Goal: Task Accomplishment & Management: Manage account settings

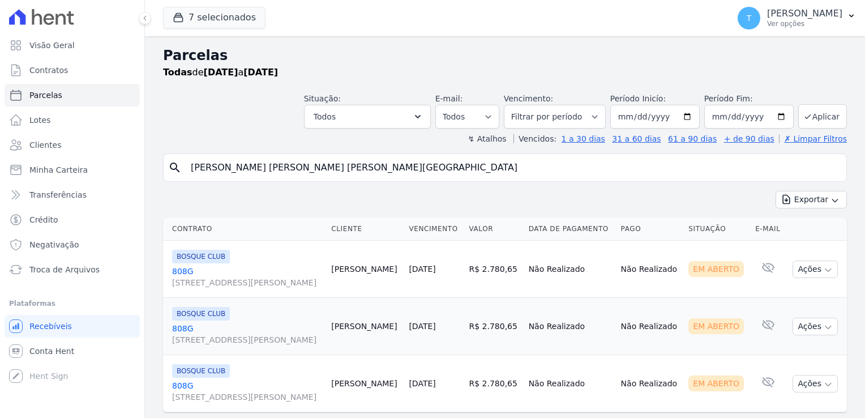
select select
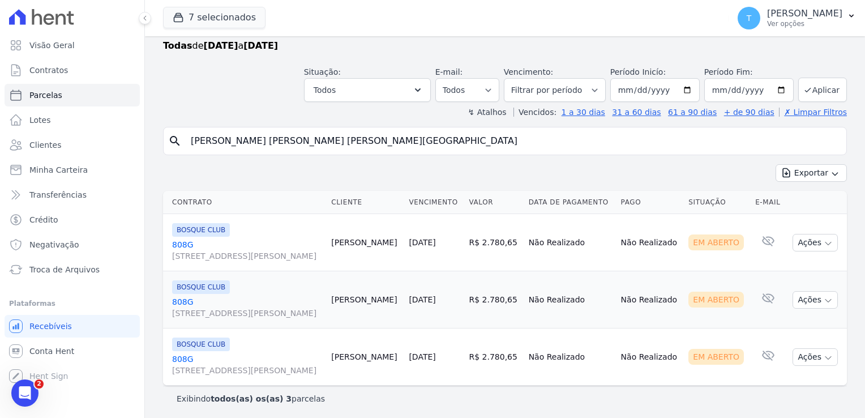
scroll to position [27, 0]
click at [686, 90] on input "[DATE]" at bounding box center [654, 90] width 89 height 24
type input "[DATE]"
click at [806, 89] on button "Aplicar" at bounding box center [822, 89] width 49 height 24
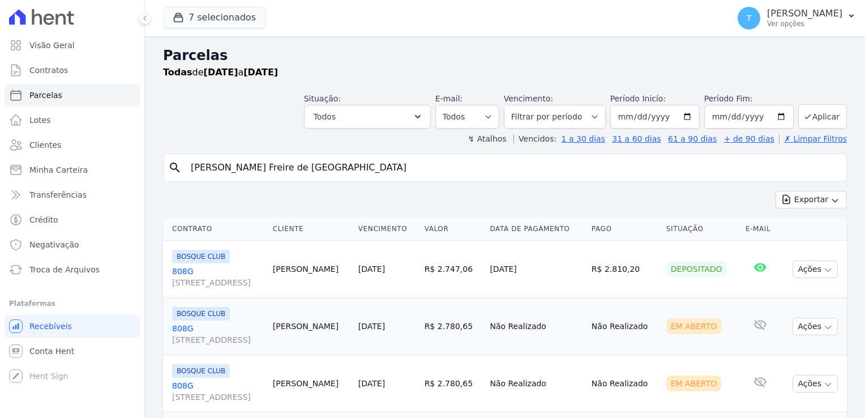
select select
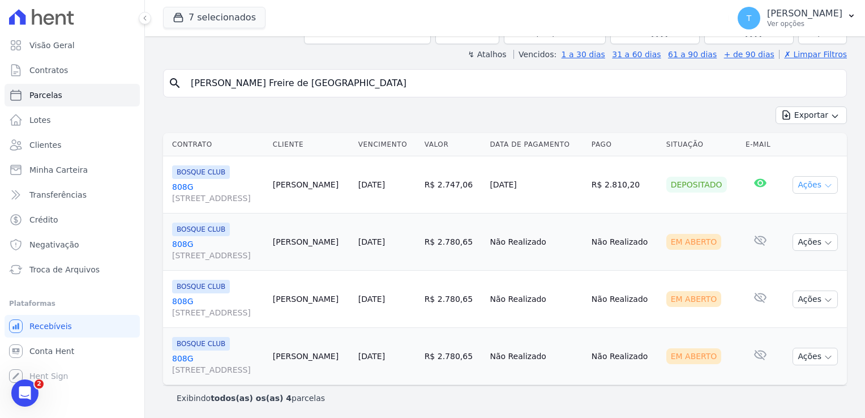
click at [813, 184] on button "Ações" at bounding box center [815, 185] width 45 height 18
click at [797, 156] on td "Ações Ver boleto Antecipar Antecipação não disponível Enviar whatsapp Não é pos…" at bounding box center [813, 184] width 67 height 57
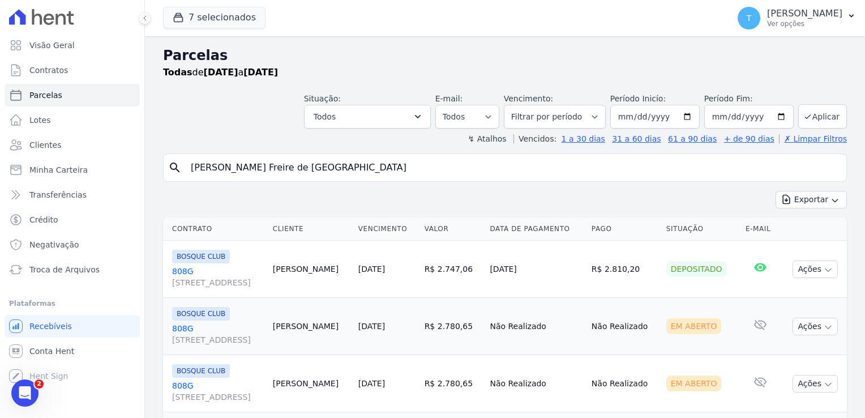
drag, startPoint x: 300, startPoint y: 167, endPoint x: 170, endPoint y: 174, distance: 130.4
click at [170, 174] on div "search Stella Belo Freire de Lima" at bounding box center [505, 167] width 684 height 28
paste input "Erejonso Lima Silv"
type input "[PERSON_NAME]"
select select
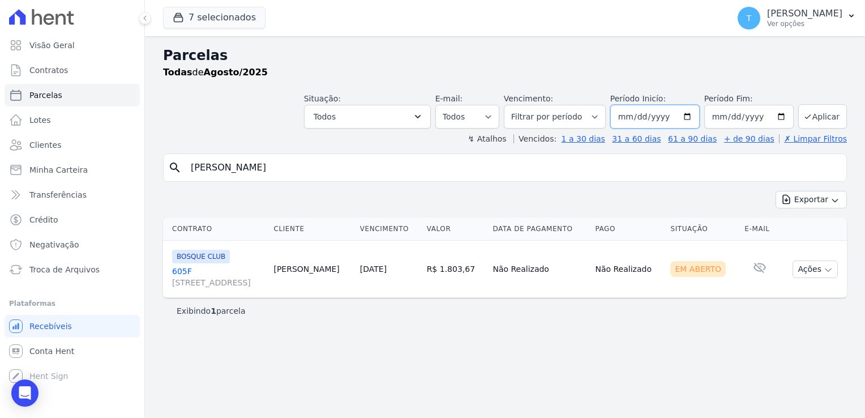
click at [696, 114] on input "[DATE]" at bounding box center [654, 117] width 89 height 24
type input "[DATE]"
click at [816, 114] on button "Aplicar" at bounding box center [822, 116] width 49 height 24
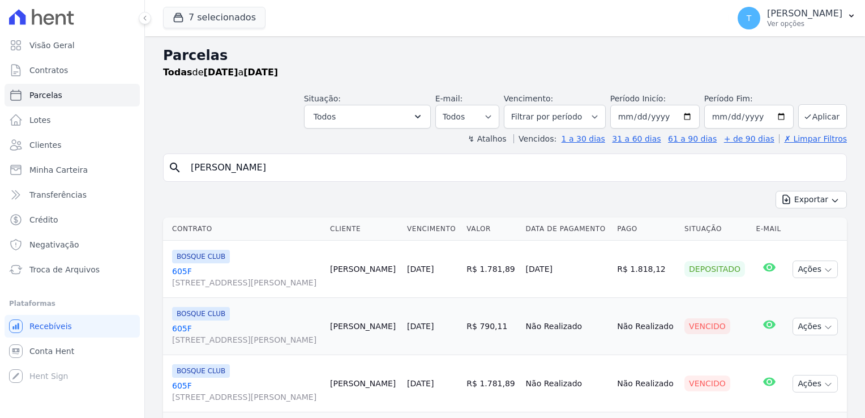
select select
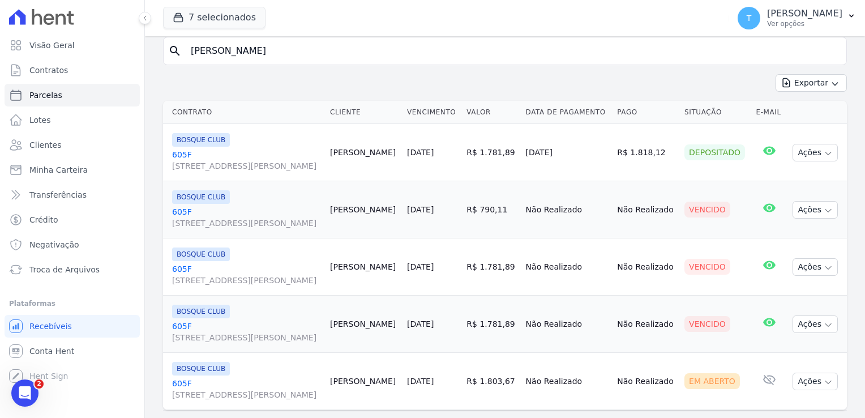
scroll to position [85, 0]
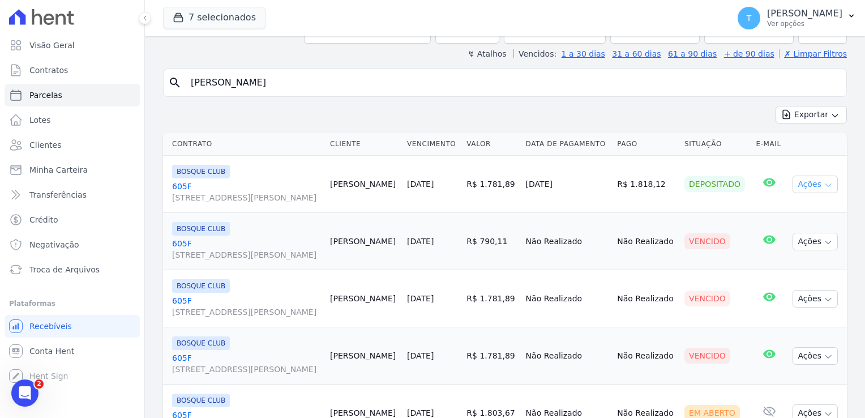
click at [824, 181] on icon "button" at bounding box center [828, 185] width 9 height 9
click at [790, 205] on link "Ver boleto" at bounding box center [810, 210] width 109 height 21
click at [696, 262] on td "Vencido" at bounding box center [715, 241] width 71 height 57
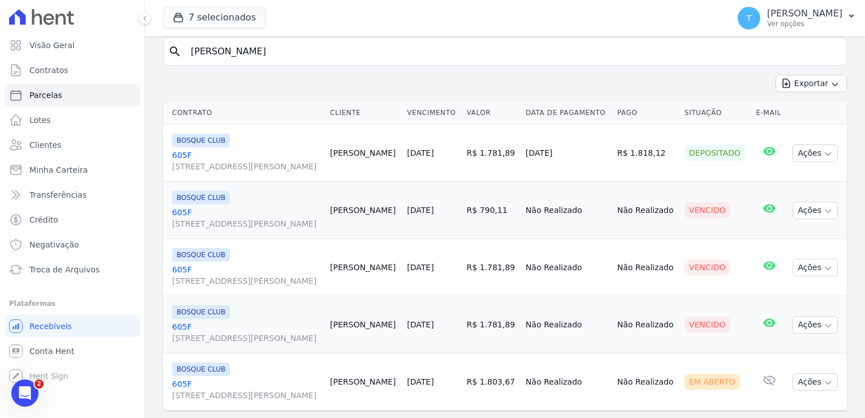
scroll to position [28, 0]
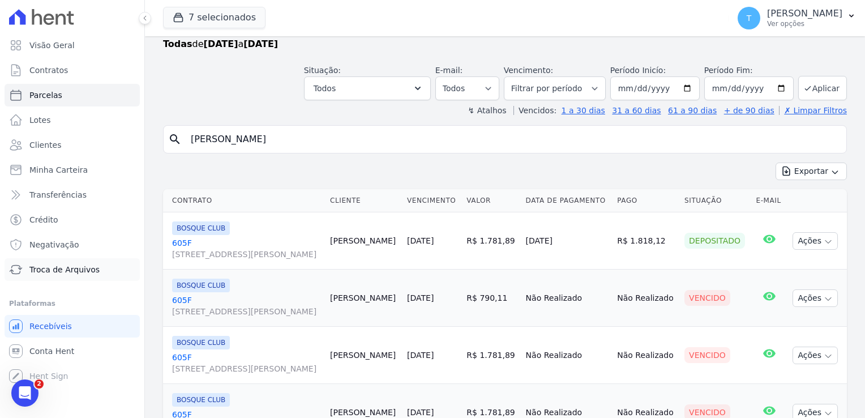
click at [77, 267] on span "Troca de Arquivos" at bounding box center [64, 269] width 70 height 11
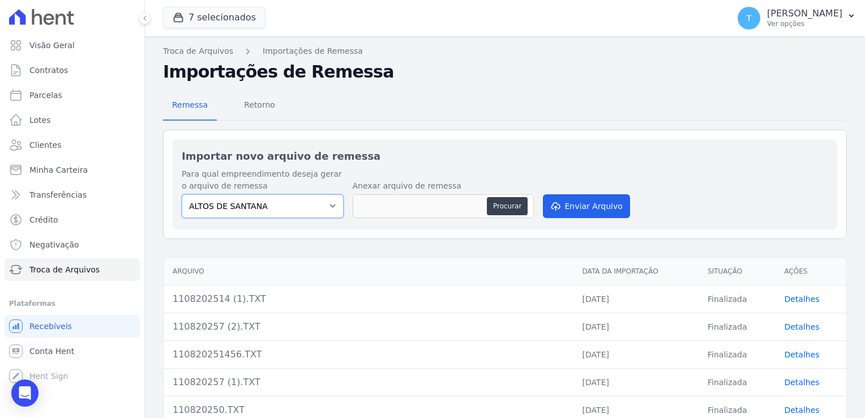
click at [330, 205] on select "ALTOS DE SANTANA Arcos Itaquera ARTE VILA MATILDE BOSQUE CLUB Inspire LINK ITAQ…" at bounding box center [263, 206] width 162 height 24
select select "608a0505-5729-491c-8a4a-236dc5ec7f7f"
click at [182, 194] on select "ALTOS DE SANTANA Arcos Itaquera ARTE VILA MATILDE BOSQUE CLUB Inspire LINK ITAQ…" at bounding box center [263, 206] width 162 height 24
click at [498, 206] on button "Procurar" at bounding box center [507, 206] width 41 height 18
type input "1108202514 (2).TXT"
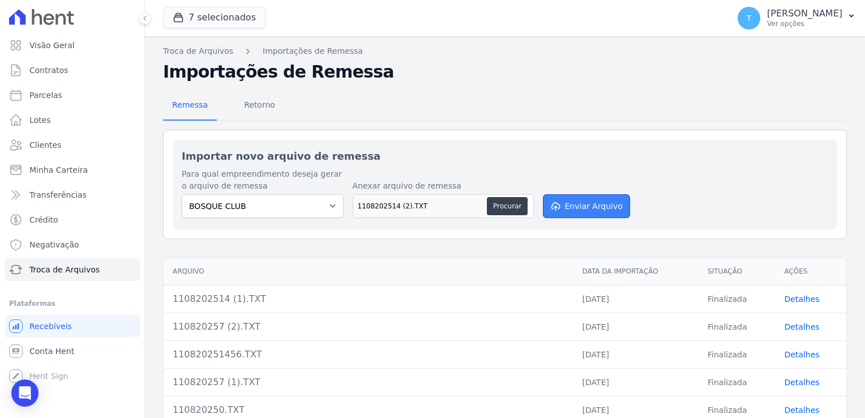
click at [568, 203] on button "Enviar Arquivo" at bounding box center [586, 206] width 87 height 24
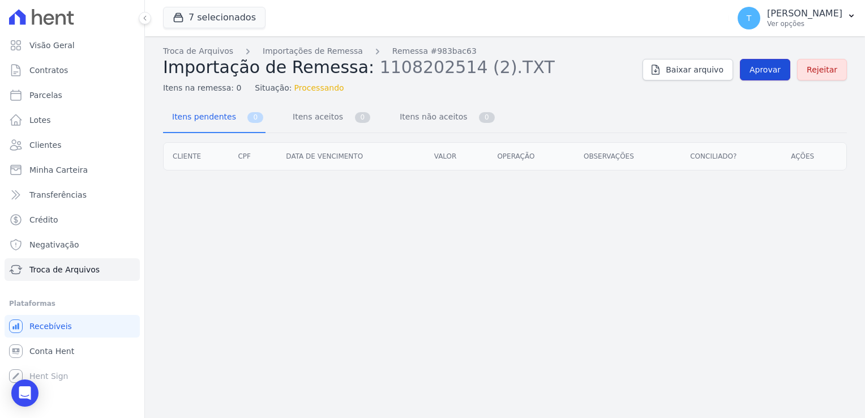
click at [768, 71] on span "Aprovar" at bounding box center [765, 69] width 31 height 11
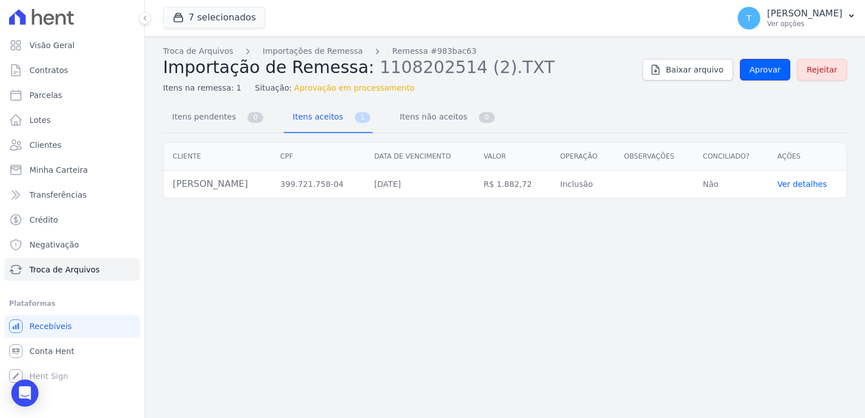
click at [768, 72] on span "Aprovar" at bounding box center [765, 69] width 31 height 11
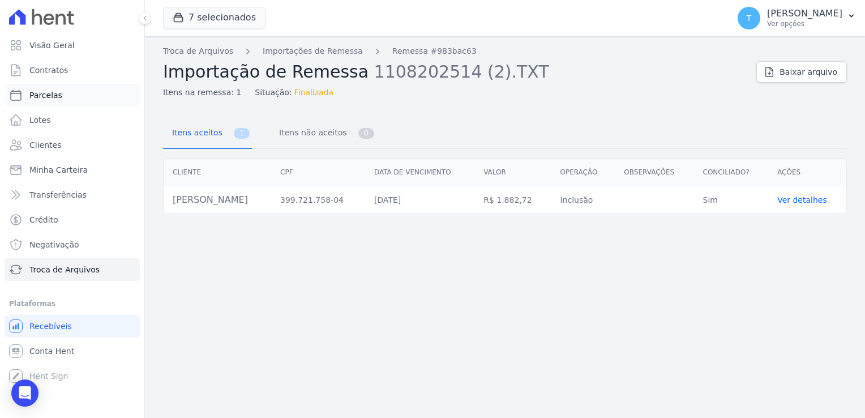
click at [38, 101] on link "Parcelas" at bounding box center [72, 95] width 135 height 23
select select
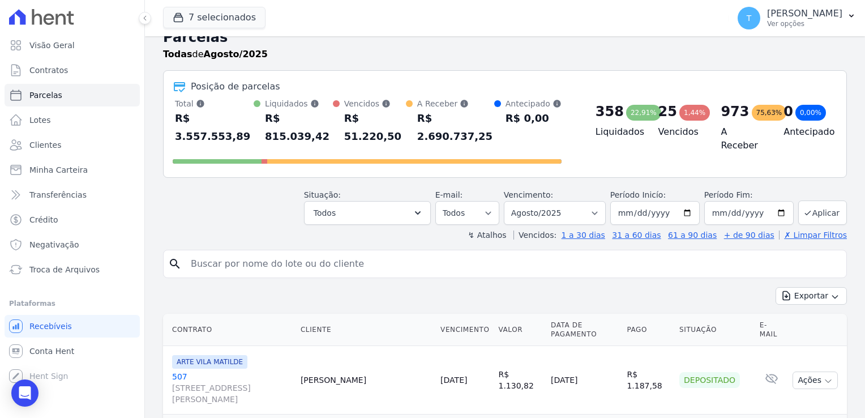
scroll to position [113, 0]
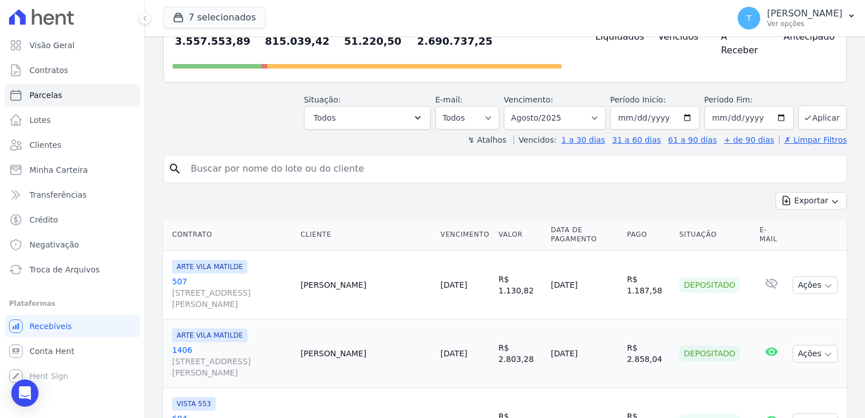
click at [254, 157] on input "search" at bounding box center [513, 168] width 658 height 23
paste input "Erejonso Lima Silva"
type input "Erejonso Lima Silva"
select select
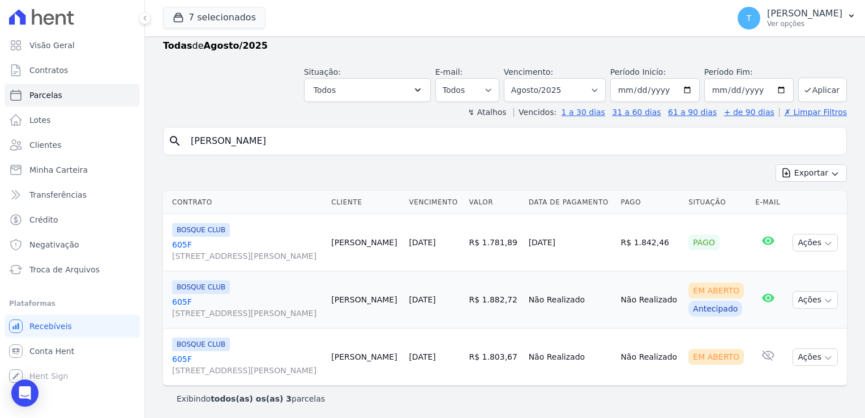
scroll to position [27, 0]
click at [811, 297] on button "Ações" at bounding box center [815, 299] width 45 height 18
click at [807, 327] on link "Ver boleto" at bounding box center [810, 325] width 109 height 21
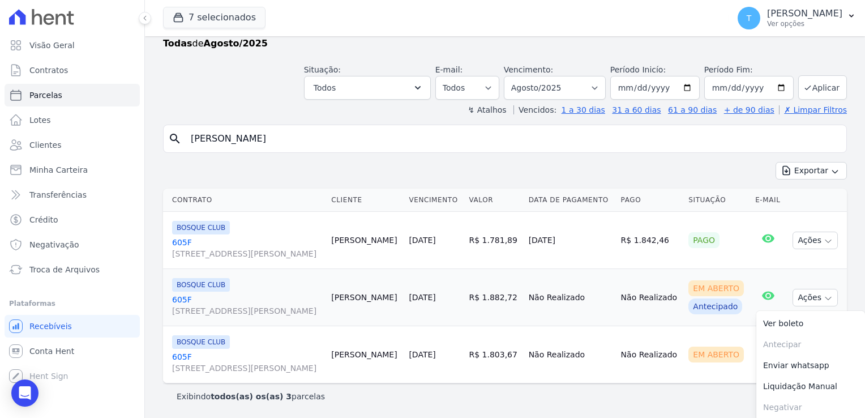
scroll to position [29, 0]
click at [69, 269] on span "Troca de Arquivos" at bounding box center [64, 269] width 70 height 11
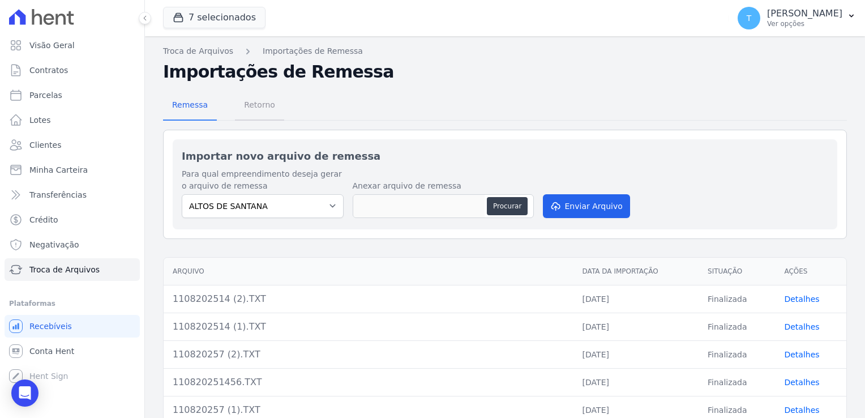
click at [254, 100] on span "Retorno" at bounding box center [259, 104] width 45 height 23
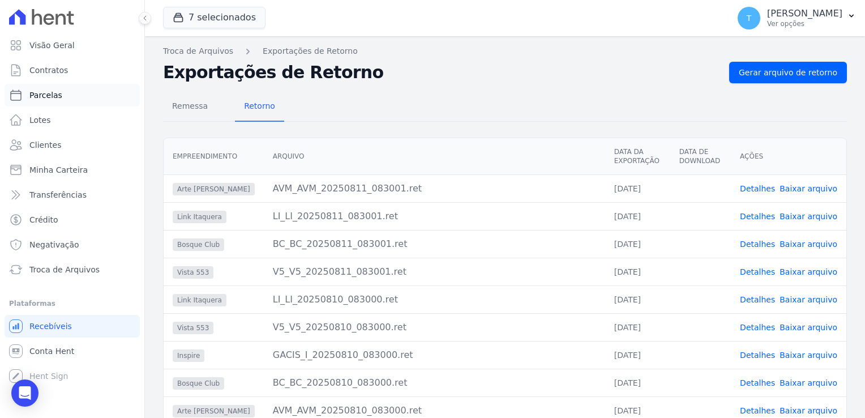
click at [50, 94] on span "Parcelas" at bounding box center [45, 94] width 33 height 11
select select
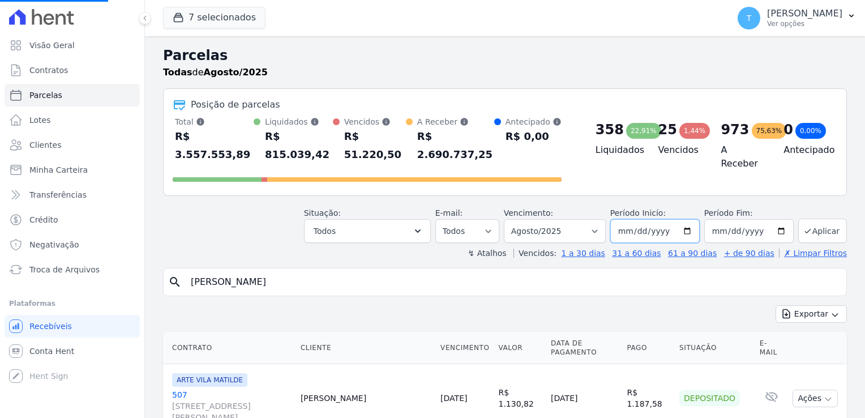
click at [687, 219] on input "2025-08-01" at bounding box center [654, 231] width 89 height 24
type input "2025-07-01"
select select
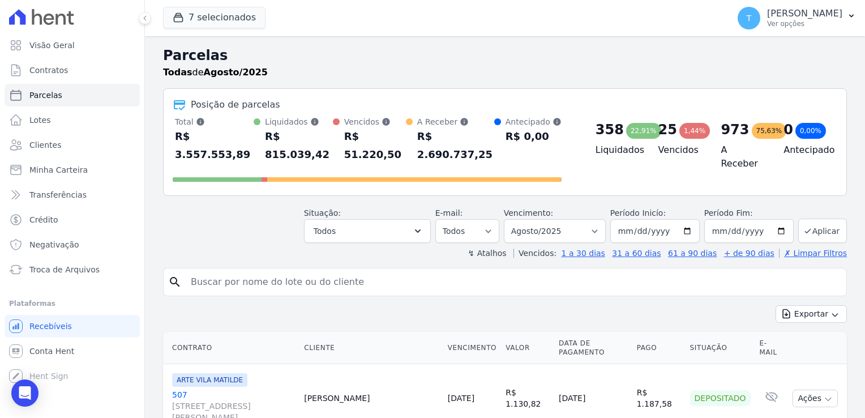
click at [685, 219] on input "2025-08-01" at bounding box center [654, 231] width 89 height 24
type input "2025-05-01"
click at [806, 219] on button "Aplicar" at bounding box center [822, 231] width 49 height 24
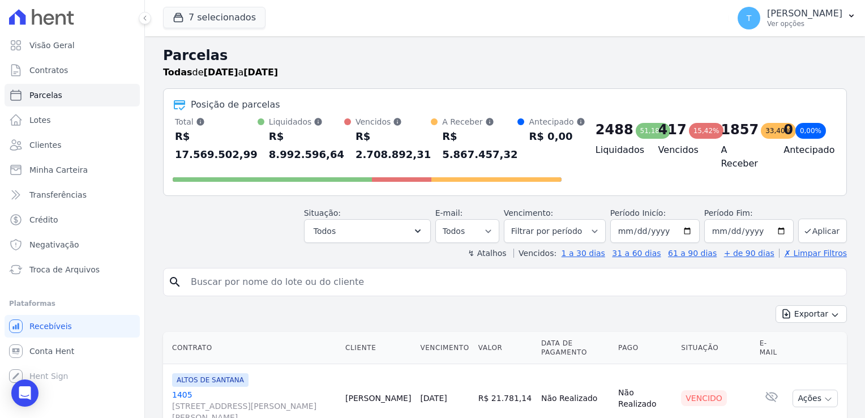
select select
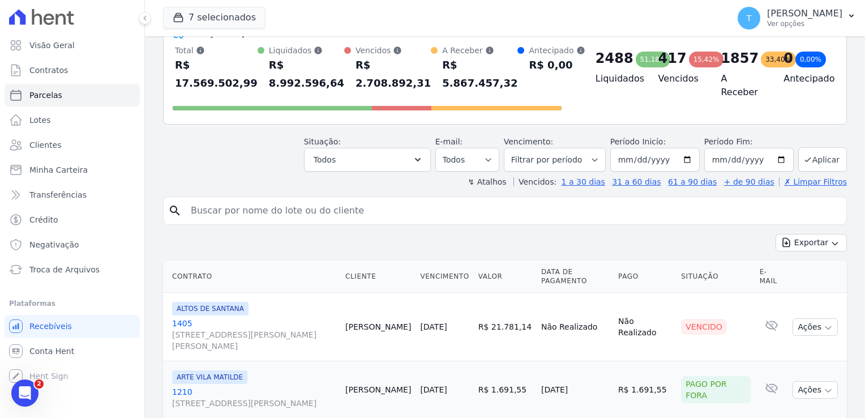
scroll to position [57, 0]
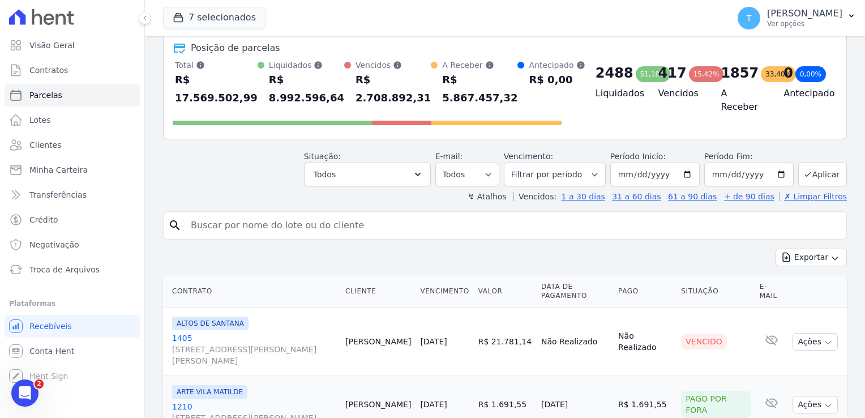
click at [422, 224] on input "search" at bounding box center [513, 225] width 658 height 23
paste input "[PERSON_NAME]"
type input "[PERSON_NAME]"
select select
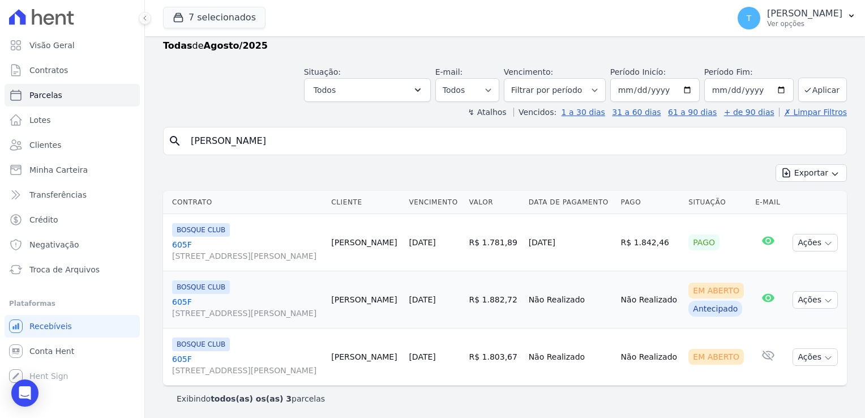
scroll to position [27, 0]
click at [824, 298] on icon "button" at bounding box center [828, 300] width 9 height 9
click at [796, 321] on link "Ver boleto" at bounding box center [810, 325] width 109 height 21
click at [704, 401] on div "Exibindo todos(as) os(as) 3 parcelas" at bounding box center [505, 397] width 657 height 11
click at [824, 356] on icon "button" at bounding box center [828, 357] width 9 height 9
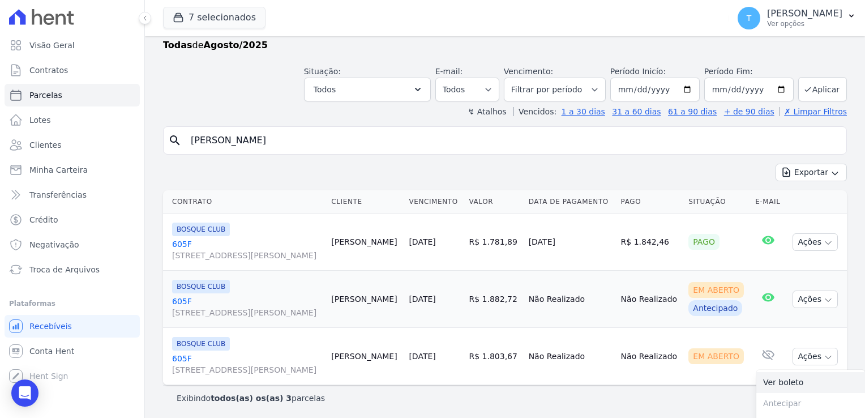
click at [794, 377] on link "Ver boleto" at bounding box center [810, 382] width 109 height 21
click at [686, 89] on input "[DATE]" at bounding box center [654, 90] width 89 height 24
type input "2025-04-01"
click at [809, 87] on button "Aplicar" at bounding box center [822, 89] width 49 height 24
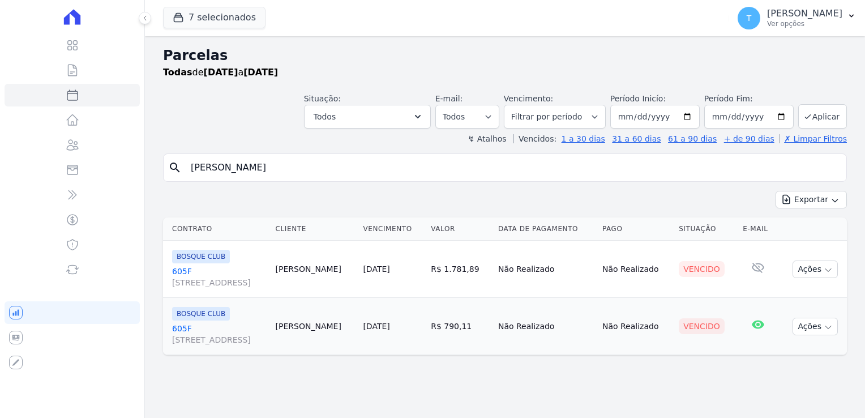
select select
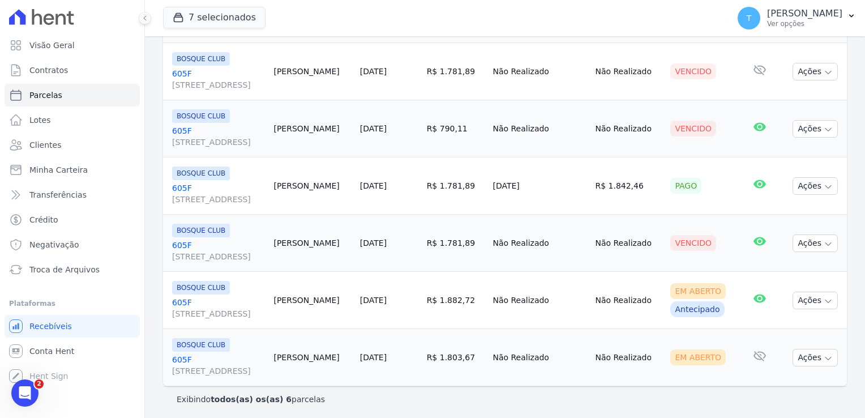
scroll to position [199, 0]
click at [814, 296] on button "Ações" at bounding box center [815, 299] width 45 height 18
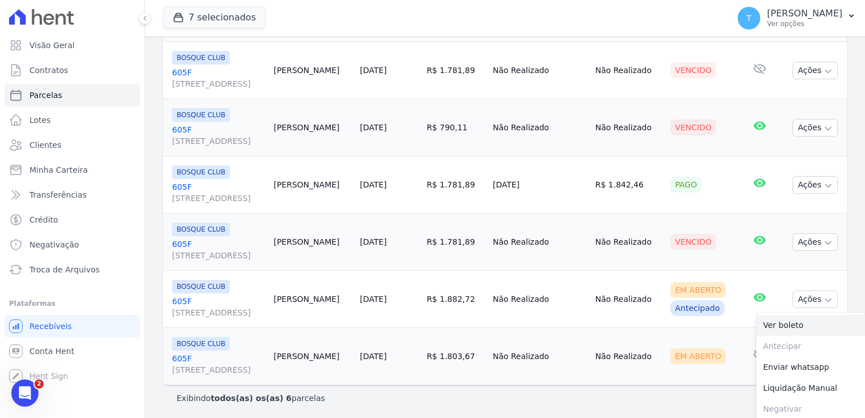
click at [786, 324] on link "Ver boleto" at bounding box center [810, 325] width 109 height 21
click at [630, 22] on div "7 selecionados Graal Engenharia ALTOS DE SANTANA Arcos Itaquera ARTE VILA MATIL…" at bounding box center [443, 17] width 561 height 37
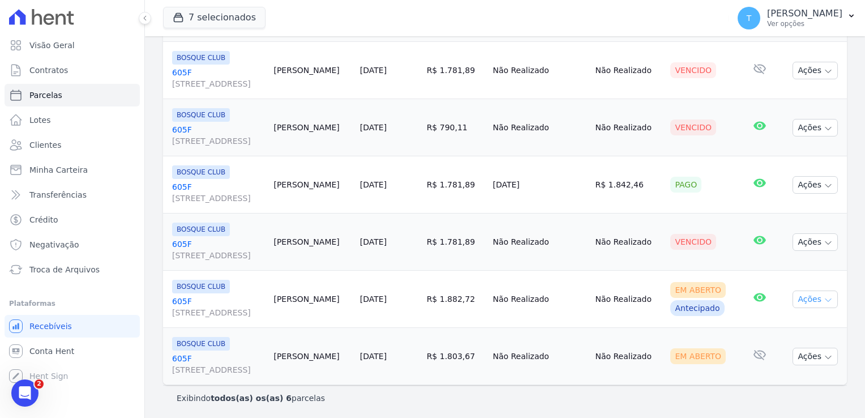
click at [824, 301] on icon "button" at bounding box center [828, 300] width 9 height 9
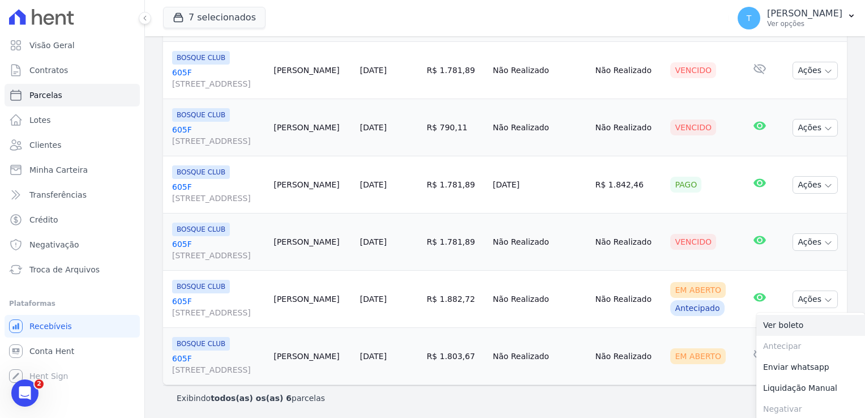
click at [791, 327] on link "Ver boleto" at bounding box center [810, 325] width 109 height 21
click at [712, 311] on div "Antecipado" at bounding box center [697, 308] width 54 height 16
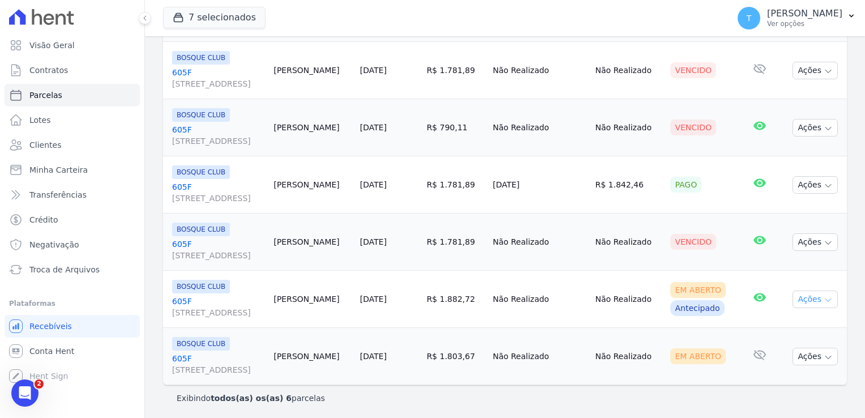
click at [819, 303] on button "Ações" at bounding box center [815, 299] width 45 height 18
click at [825, 290] on button "Ações" at bounding box center [815, 299] width 45 height 18
click at [179, 300] on link "605F Avenida Angélica, 2248, ANDAR 11, Consolação" at bounding box center [218, 307] width 92 height 23
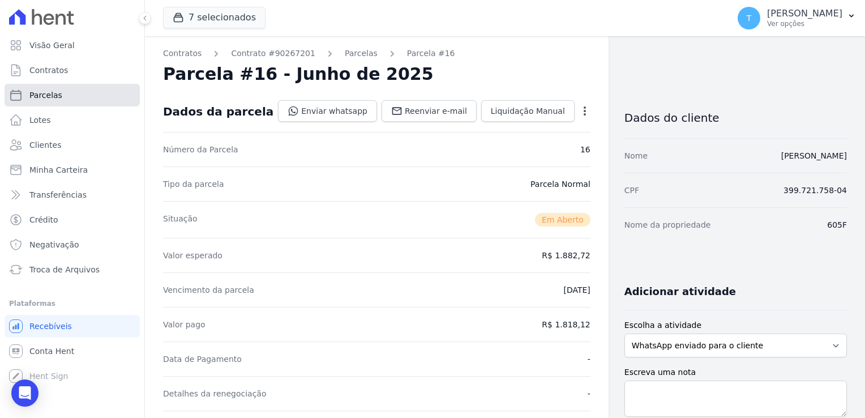
click at [63, 96] on link "Parcelas" at bounding box center [72, 95] width 135 height 23
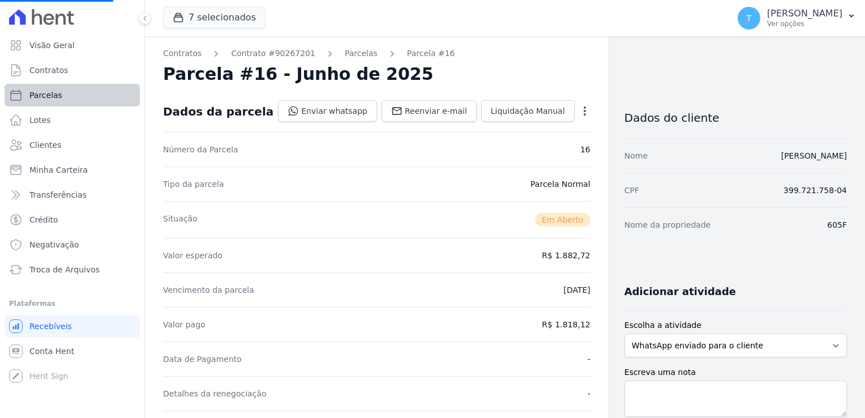
select select
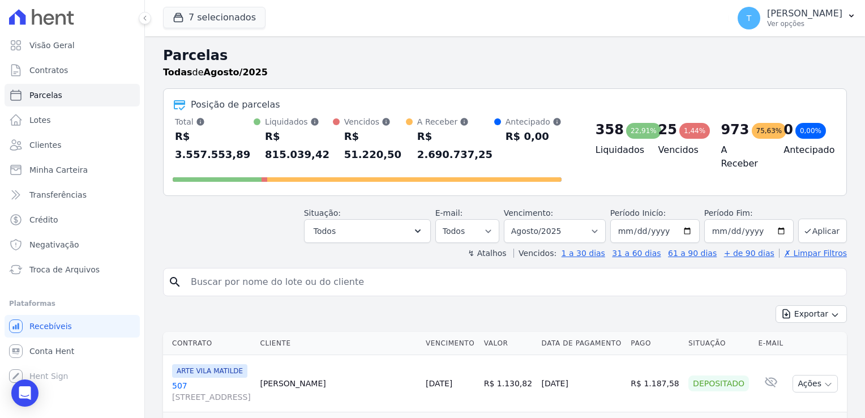
click at [214, 271] on input "search" at bounding box center [513, 282] width 658 height 23
paste input "Ariane Rosa Sobrinho"
type input "Ariane Rosa Sobrinho"
select select
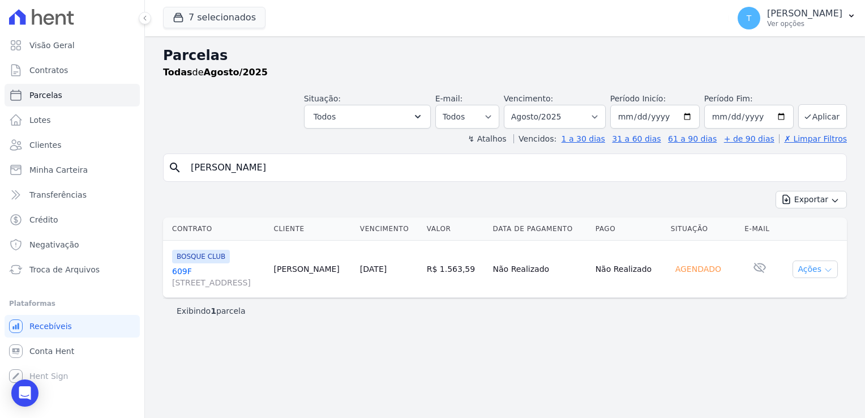
click at [829, 269] on icon "button" at bounding box center [828, 270] width 9 height 9
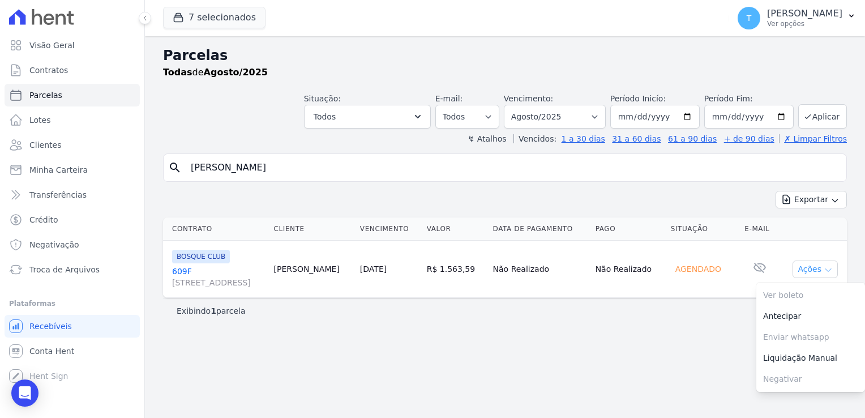
click at [829, 269] on icon "button" at bounding box center [828, 270] width 9 height 9
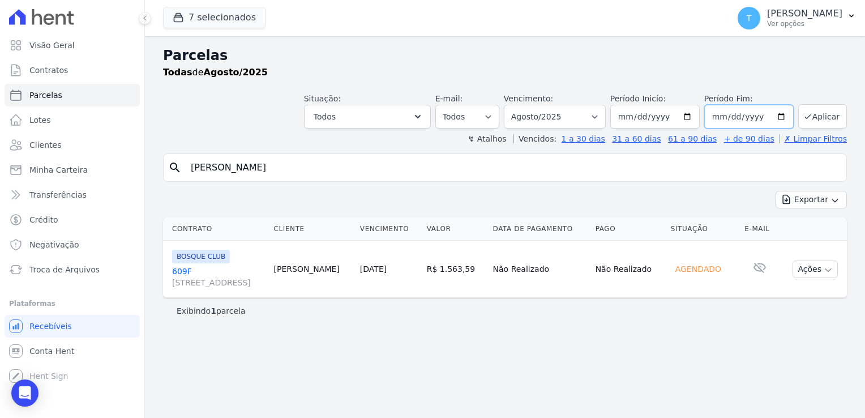
click at [785, 118] on input "2025-08-31" at bounding box center [748, 117] width 89 height 24
type input "2025-09-30"
click at [818, 117] on button "Aplicar" at bounding box center [822, 116] width 49 height 24
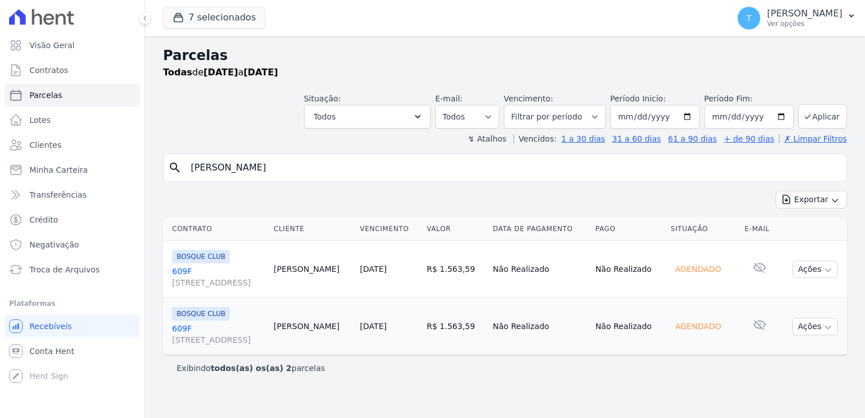
select select
click at [828, 332] on button "Ações" at bounding box center [815, 327] width 45 height 18
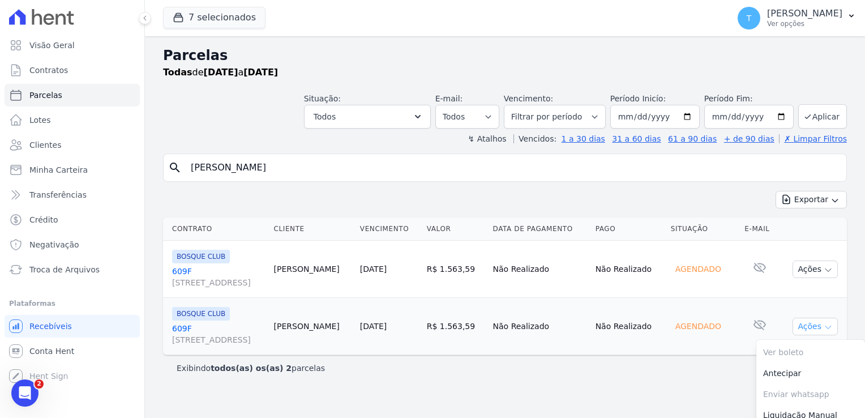
click at [824, 327] on button "Ações" at bounding box center [815, 327] width 45 height 18
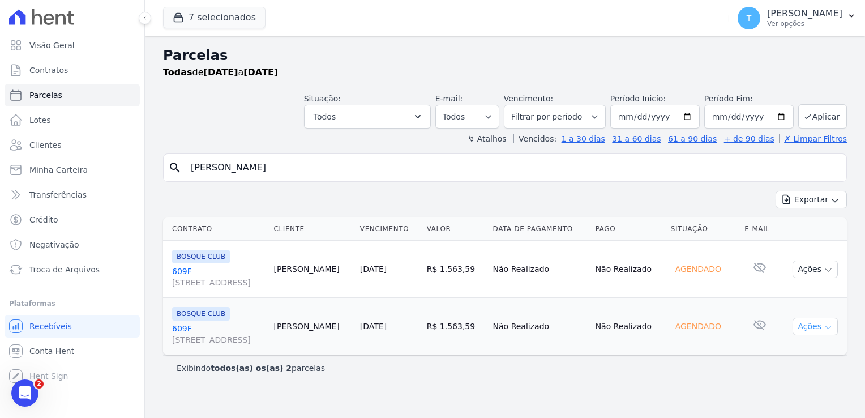
click at [818, 328] on button "Ações" at bounding box center [815, 327] width 45 height 18
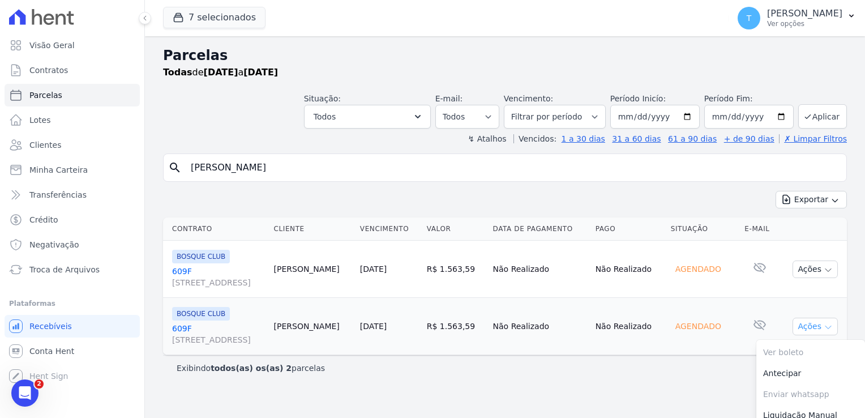
click at [824, 328] on icon "button" at bounding box center [828, 327] width 9 height 9
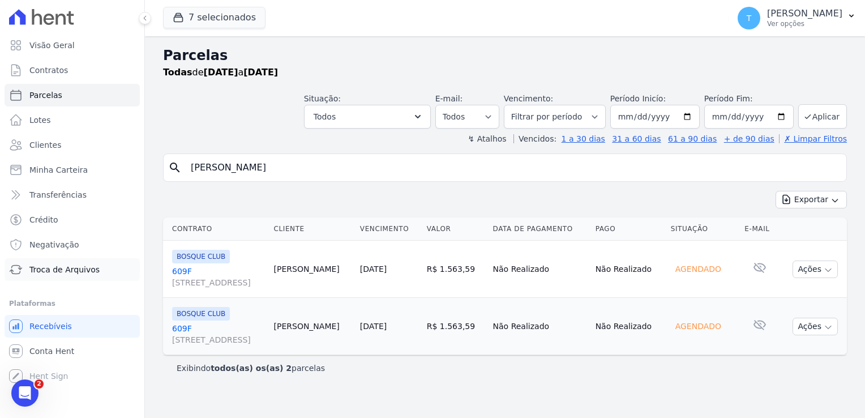
click at [48, 267] on span "Troca de Arquivos" at bounding box center [64, 269] width 70 height 11
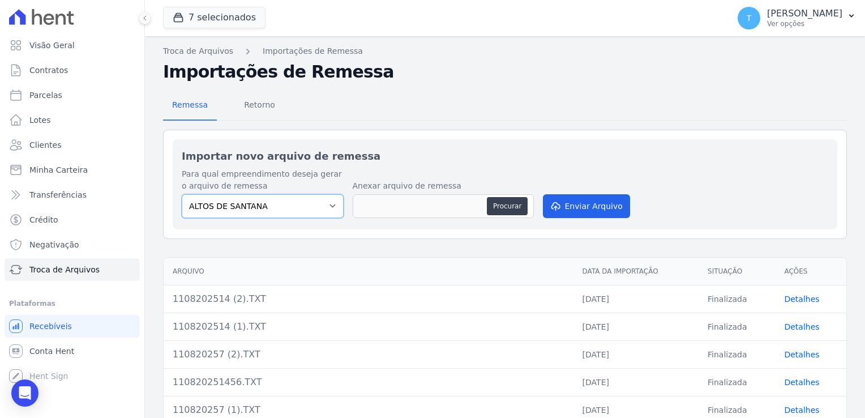
click at [331, 204] on select "ALTOS DE SANTANA Arcos Itaquera ARTE VILA MATILDE BOSQUE CLUB Inspire LINK ITAQ…" at bounding box center [263, 206] width 162 height 24
select select "608a0505-5729-491c-8a4a-236dc5ec7f7f"
click at [182, 194] on select "ALTOS DE SANTANA Arcos Itaquera ARTE VILA MATILDE BOSQUE CLUB Inspire LINK ITAQ…" at bounding box center [263, 206] width 162 height 24
click at [507, 204] on button "Procurar" at bounding box center [507, 206] width 41 height 18
type input "1108202514 (3).TXT"
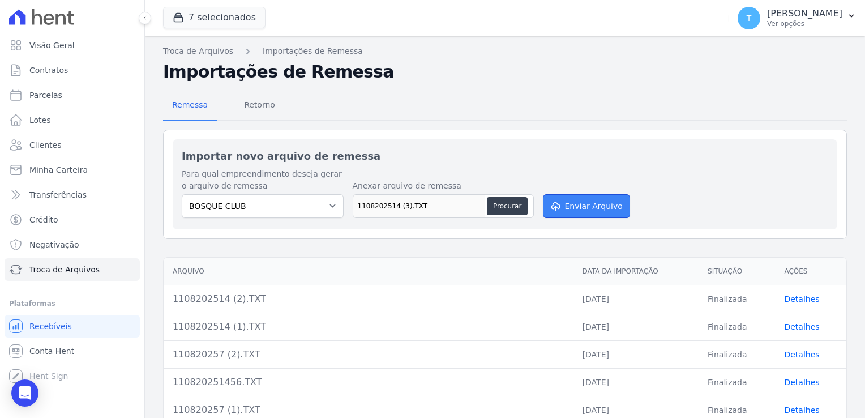
click at [584, 198] on button "Enviar Arquivo" at bounding box center [586, 206] width 87 height 24
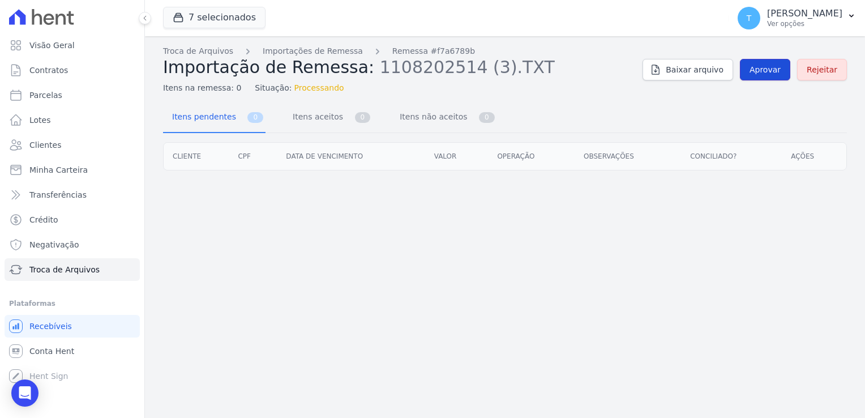
click at [773, 69] on span "Aprovar" at bounding box center [765, 69] width 31 height 11
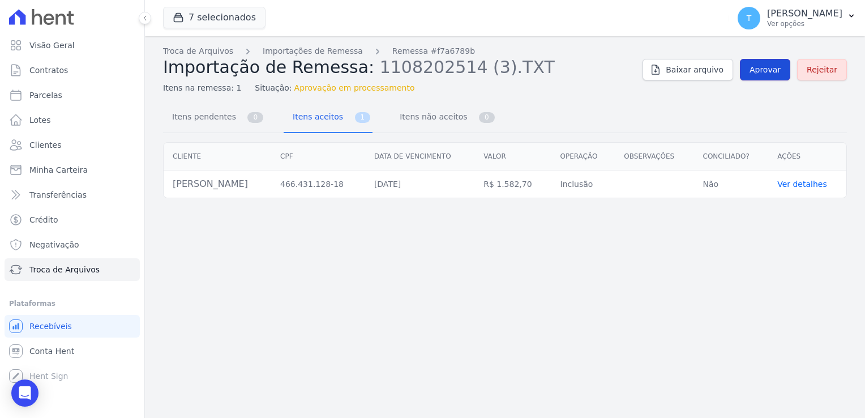
click at [761, 73] on span "Aprovar" at bounding box center [765, 69] width 31 height 11
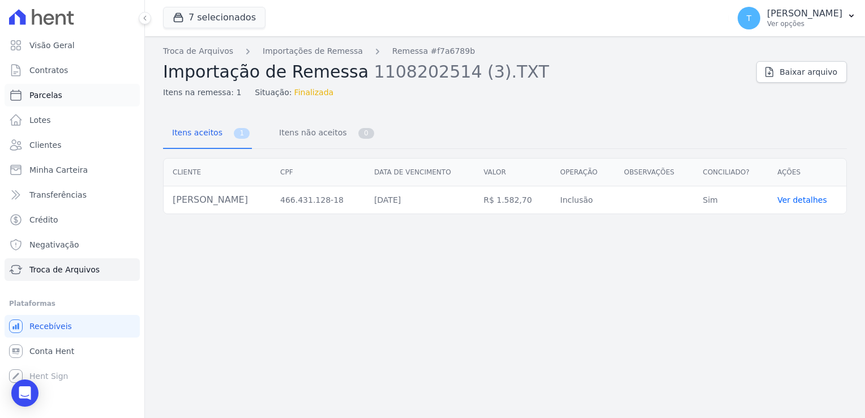
click at [58, 100] on span "Parcelas" at bounding box center [45, 94] width 33 height 11
select select
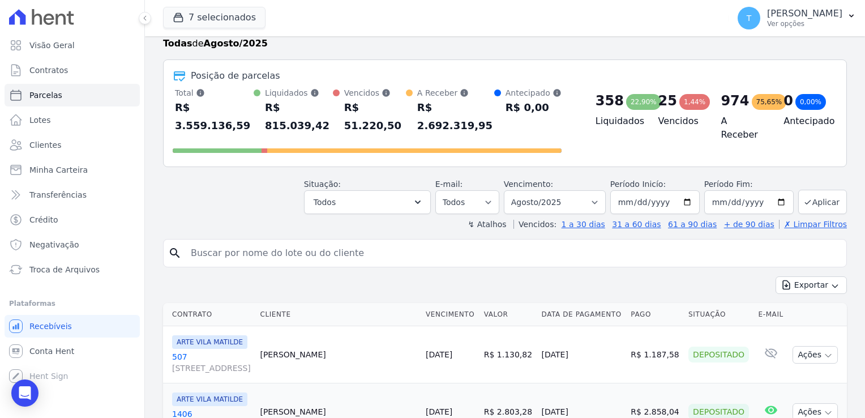
scroll to position [113, 0]
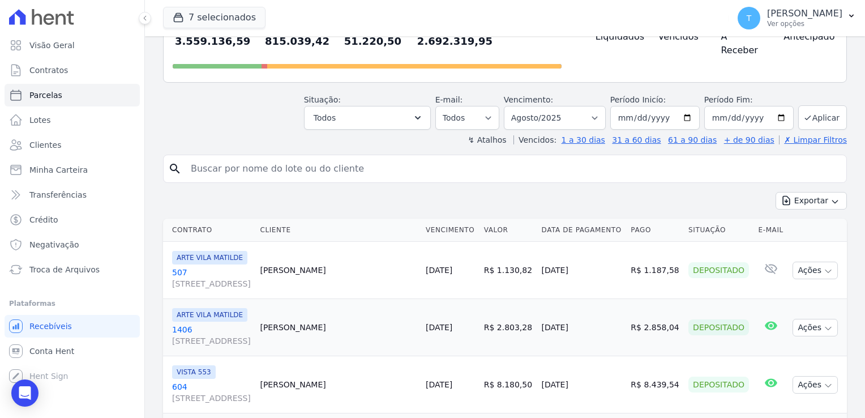
click at [239, 157] on input "search" at bounding box center [513, 168] width 658 height 23
paste input "Ariane Rosa Sobrinho"
type input "Ariane Rosa Sobrinho"
select select
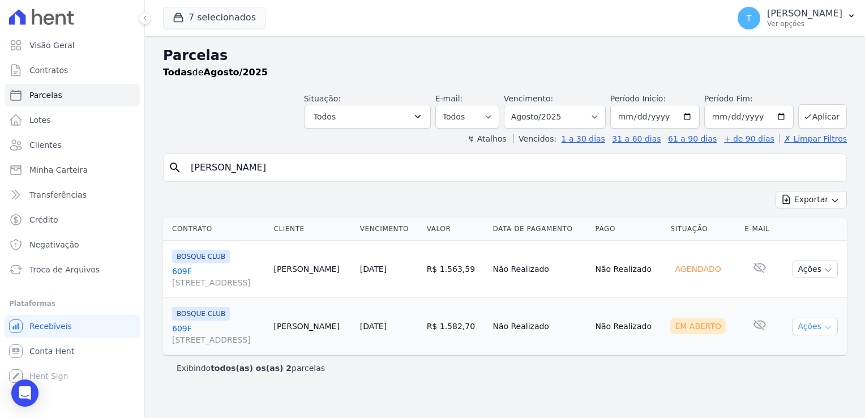
click at [823, 325] on button "Ações" at bounding box center [815, 327] width 45 height 18
click at [790, 349] on link "Ver boleto" at bounding box center [810, 352] width 109 height 21
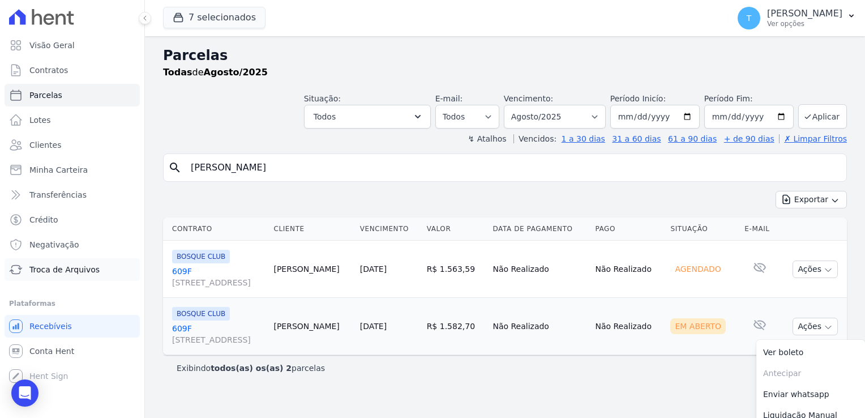
click at [67, 268] on span "Troca de Arquivos" at bounding box center [64, 269] width 70 height 11
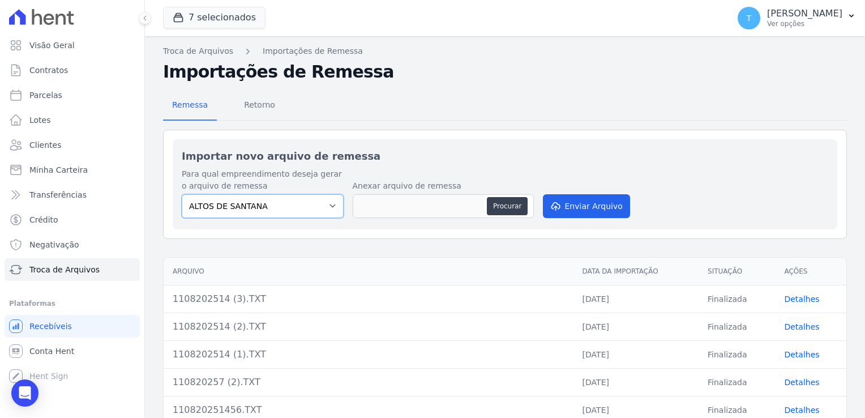
click at [332, 206] on select "ALTOS DE SANTANA Arcos Itaquera ARTE VILA MATILDE BOSQUE CLUB Inspire LINK ITAQ…" at bounding box center [263, 206] width 162 height 24
select select "d58a895b-122e-4f60-b248-6168def9ff2e"
click at [182, 194] on select "ALTOS DE SANTANA Arcos Itaquera ARTE VILA MATILDE BOSQUE CLUB Inspire LINK ITAQ…" at bounding box center [263, 206] width 162 height 24
click at [502, 208] on button "Procurar" at bounding box center [507, 206] width 41 height 18
type input "1108202521 (1).TXT"
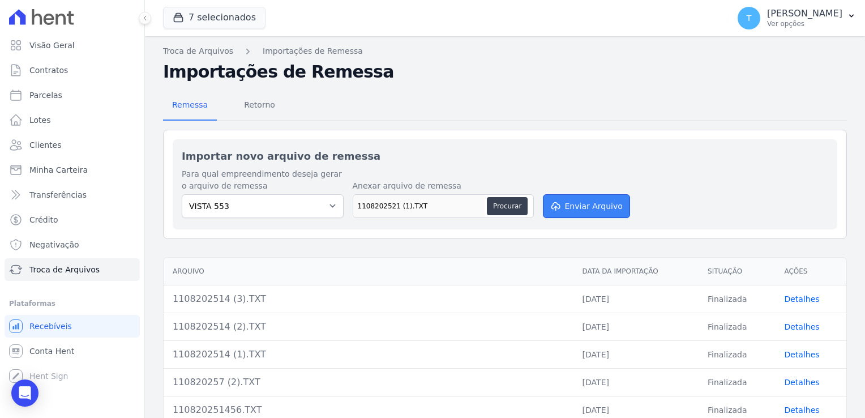
click at [588, 209] on button "Enviar Arquivo" at bounding box center [586, 206] width 87 height 24
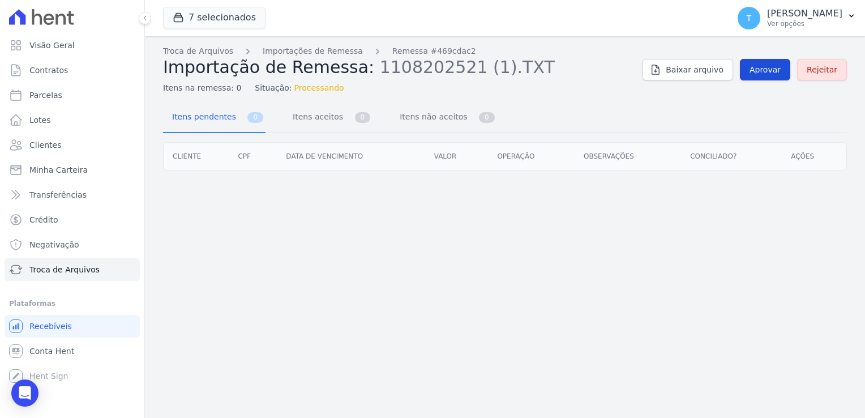
click at [772, 73] on span "Aprovar" at bounding box center [765, 69] width 31 height 11
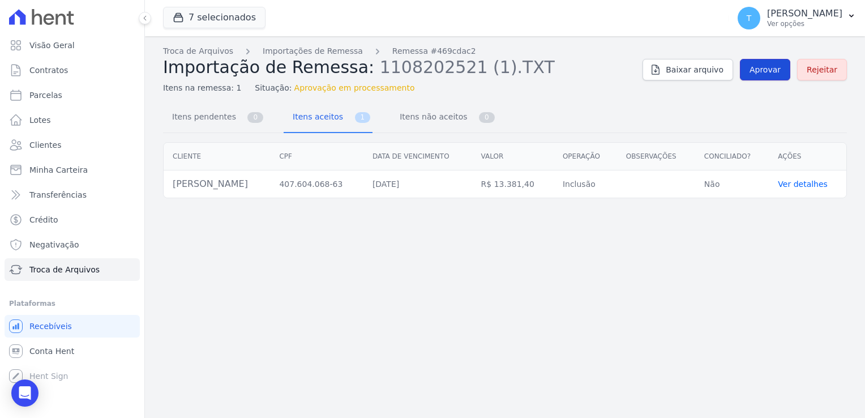
click at [777, 69] on span "Aprovar" at bounding box center [765, 69] width 31 height 11
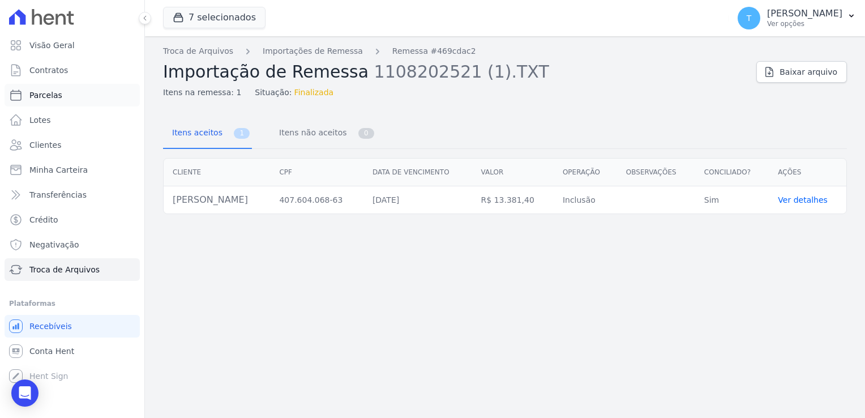
click at [49, 99] on span "Parcelas" at bounding box center [45, 94] width 33 height 11
select select
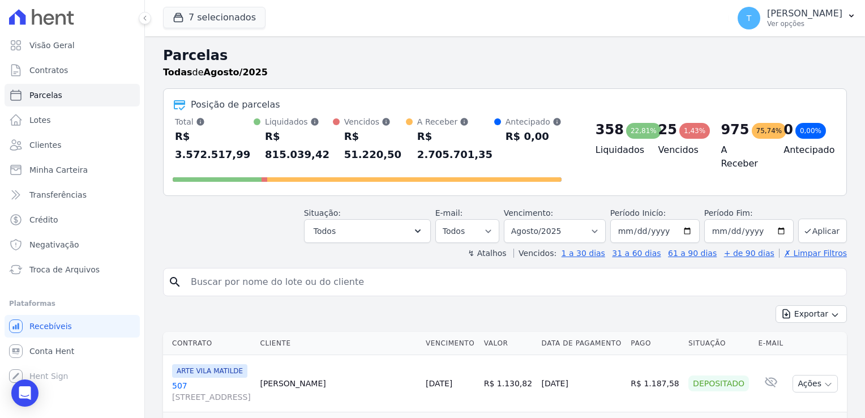
click at [234, 271] on input "search" at bounding box center [513, 282] width 658 height 23
paste input "Danilo Alves da Silva"
type input "Danilo Alves da Silva"
select select
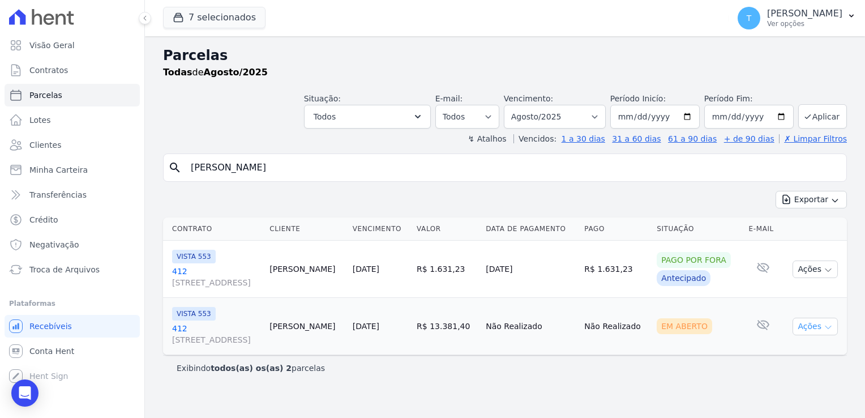
click at [824, 325] on icon "button" at bounding box center [828, 327] width 9 height 9
click at [766, 346] on link "Ver boleto" at bounding box center [810, 352] width 109 height 21
drag, startPoint x: 286, startPoint y: 170, endPoint x: 171, endPoint y: 166, distance: 115.0
click at [171, 166] on div "search Danilo Alves da Silva" at bounding box center [505, 167] width 684 height 28
paste input "Erejonso Lim"
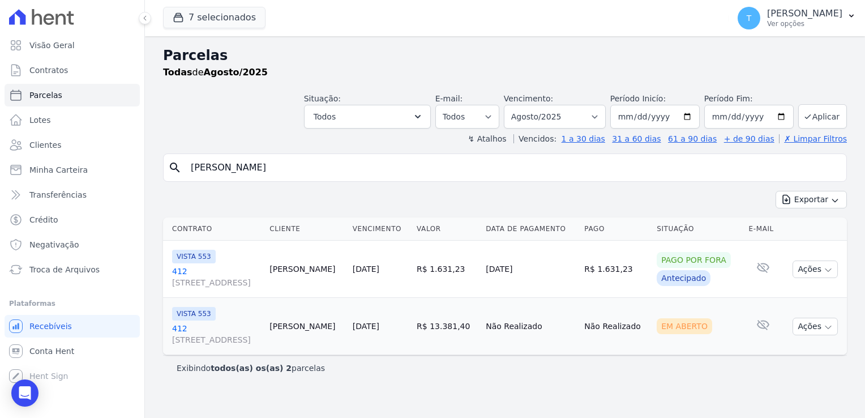
type input "Erejonso Lima Silva"
select select
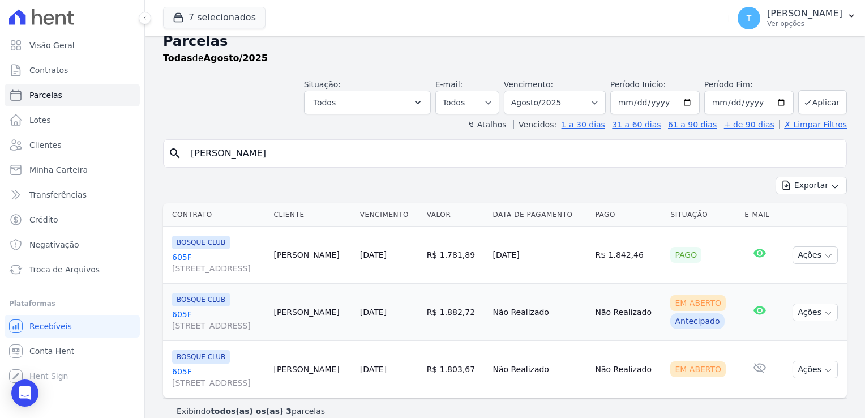
scroll to position [27, 0]
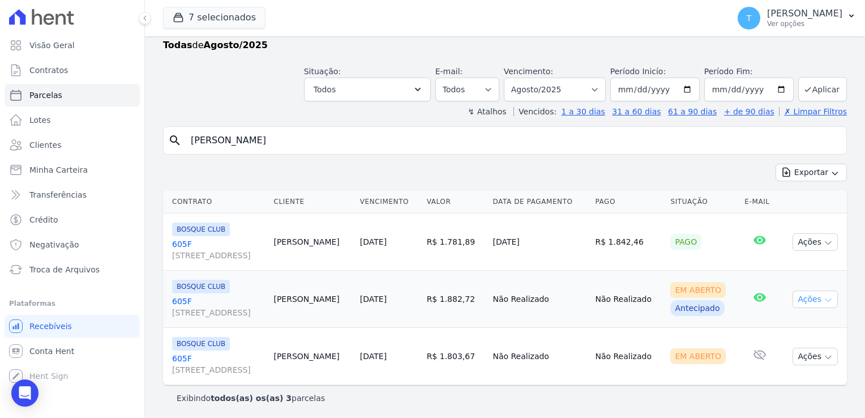
click at [824, 296] on icon "button" at bounding box center [828, 300] width 9 height 9
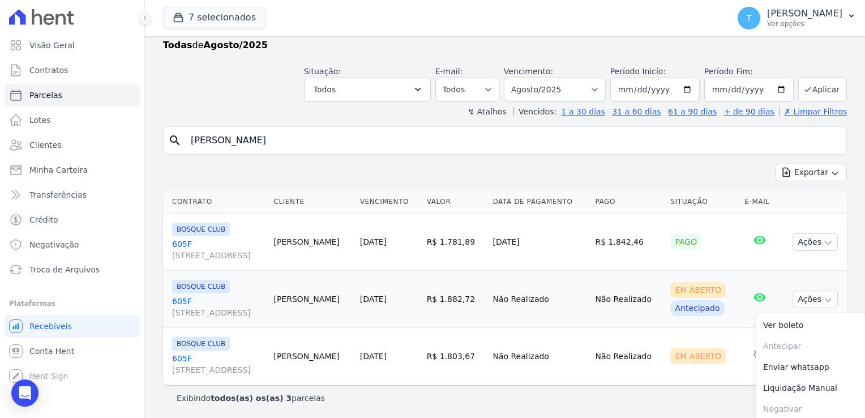
click at [181, 300] on link "605F Avenida Angélica, 2248, ANDAR 11, Consolação" at bounding box center [218, 307] width 92 height 23
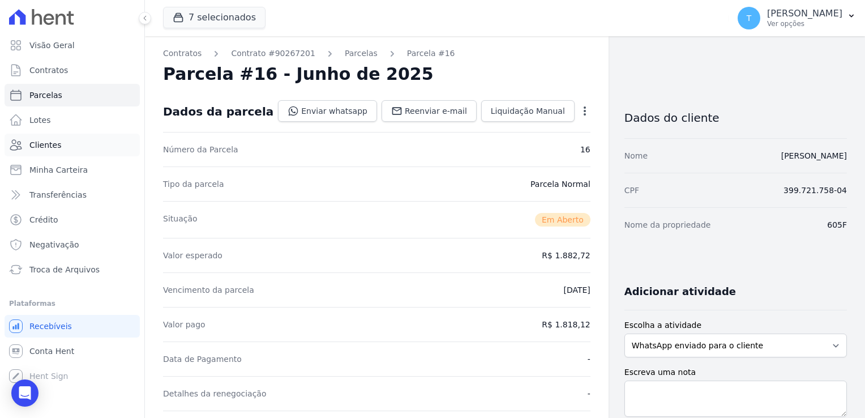
click at [87, 149] on link "Clientes" at bounding box center [72, 145] width 135 height 23
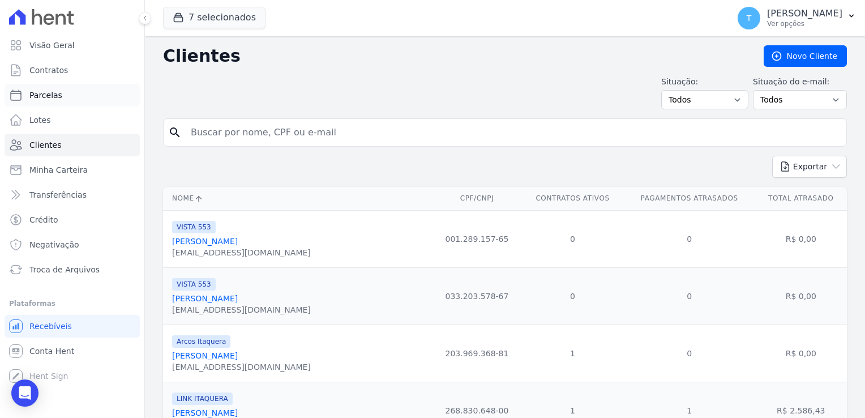
click at [45, 94] on span "Parcelas" at bounding box center [45, 94] width 33 height 11
select select
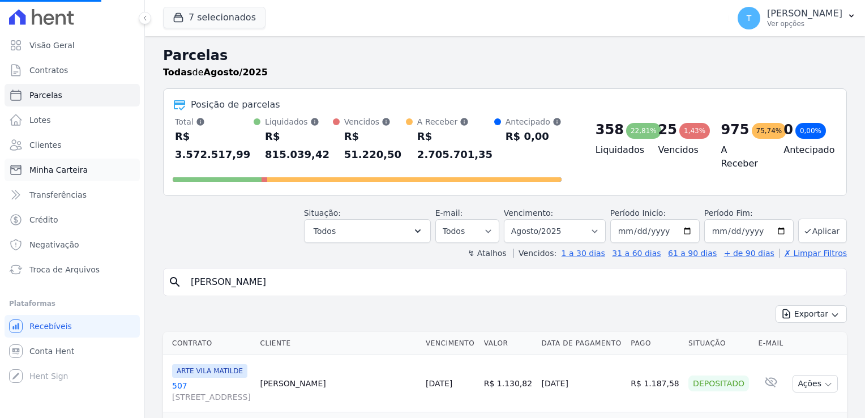
click at [48, 173] on span "Minha Carteira" at bounding box center [58, 169] width 58 height 11
select select
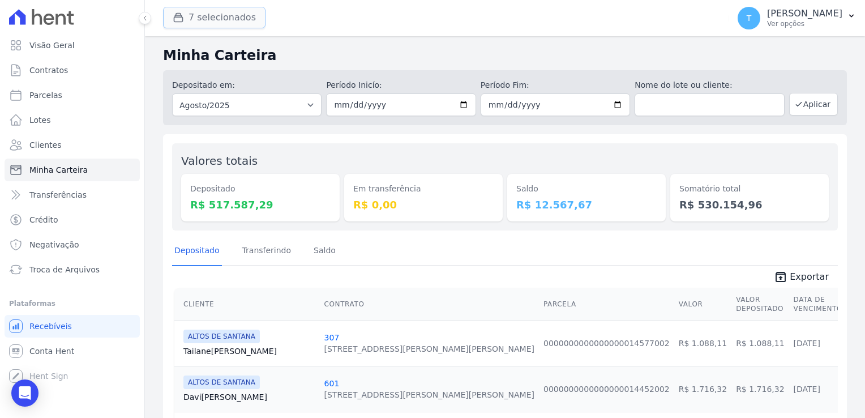
click at [196, 15] on button "7 selecionados" at bounding box center [214, 18] width 102 height 22
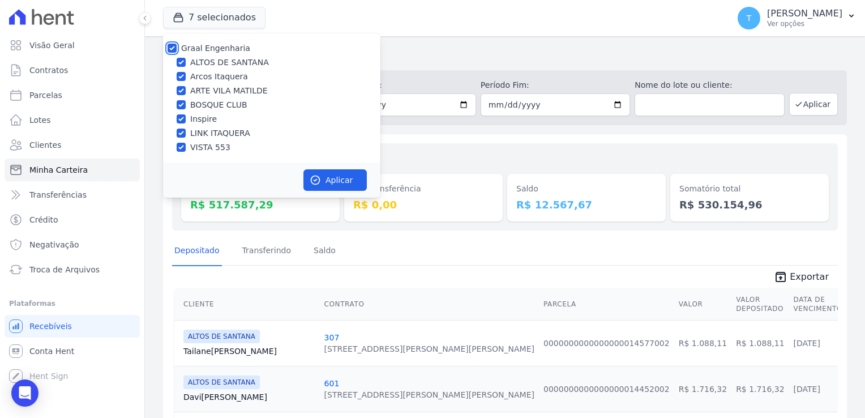
click at [172, 48] on input "Graal Engenharia" at bounding box center [172, 48] width 9 height 9
checkbox input "false"
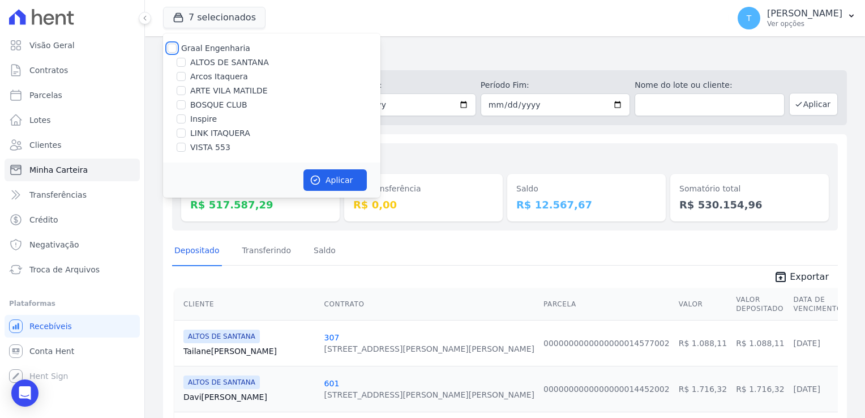
checkbox input "false"
click at [181, 88] on input "ARTE VILA MATILDE" at bounding box center [181, 90] width 9 height 9
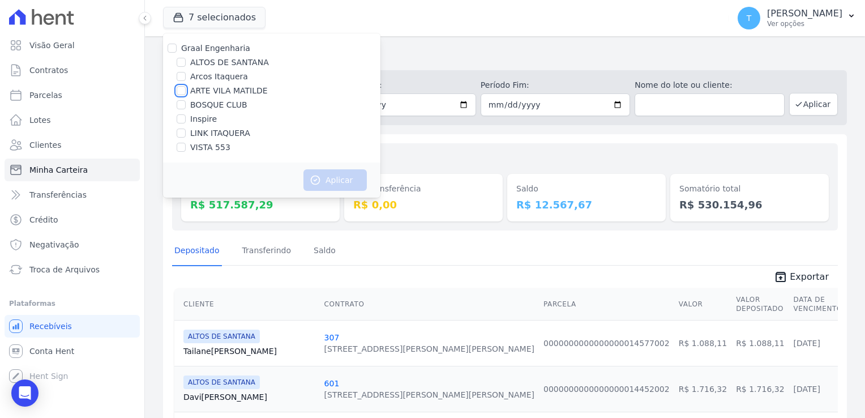
checkbox input "true"
click at [326, 175] on button "Aplicar" at bounding box center [334, 180] width 63 height 22
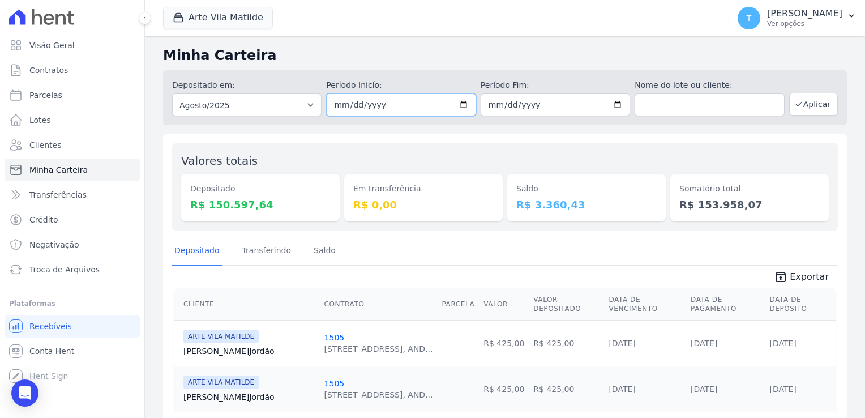
click at [461, 103] on input "2025-08-01" at bounding box center [400, 104] width 149 height 23
type input "2025-08-06"
click at [524, 108] on input "2025-08-31" at bounding box center [555, 104] width 149 height 23
click at [613, 104] on input "2025-08-31" at bounding box center [555, 104] width 149 height 23
type input "2025-08-06"
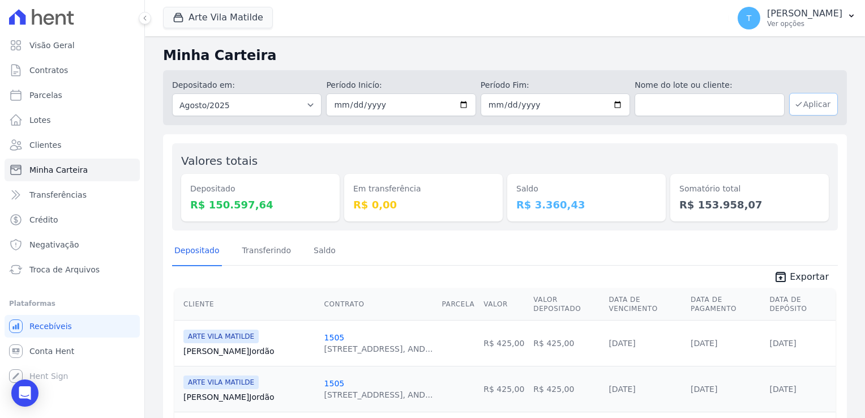
click at [803, 106] on button "Aplicar" at bounding box center [813, 104] width 49 height 23
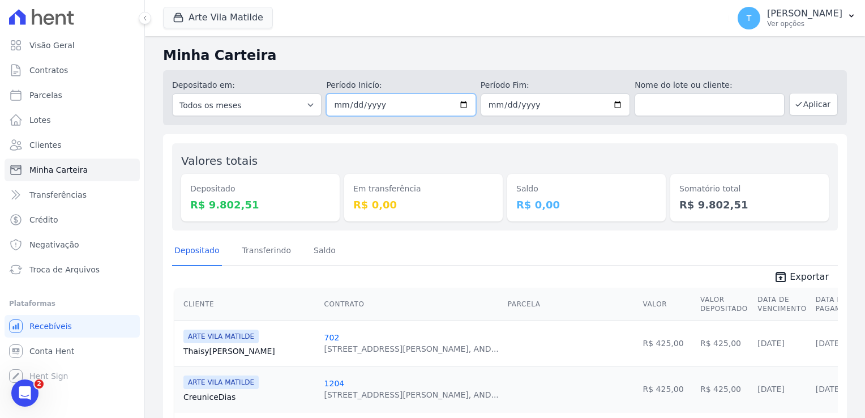
click at [460, 107] on input "[DATE]" at bounding box center [400, 104] width 149 height 23
type input "[DATE]"
click at [611, 105] on input "[DATE]" at bounding box center [555, 104] width 149 height 23
type input "[DATE]"
click at [802, 108] on button "Aplicar" at bounding box center [813, 104] width 49 height 23
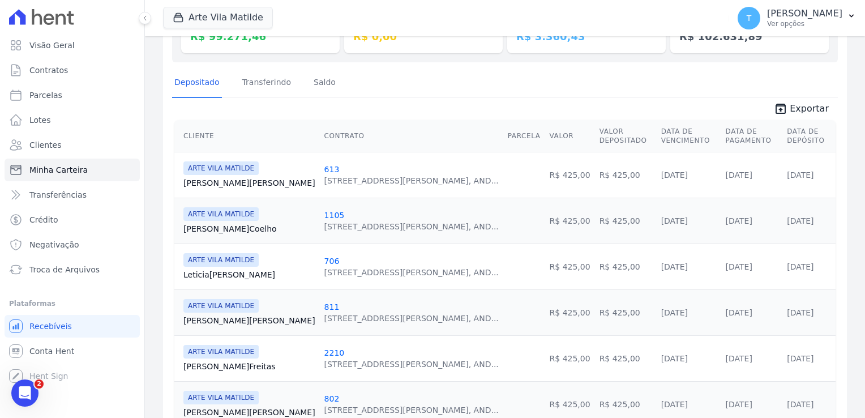
scroll to position [170, 0]
click at [775, 108] on icon "unarchive" at bounding box center [781, 107] width 14 height 14
